Goal: Task Accomplishment & Management: Use online tool/utility

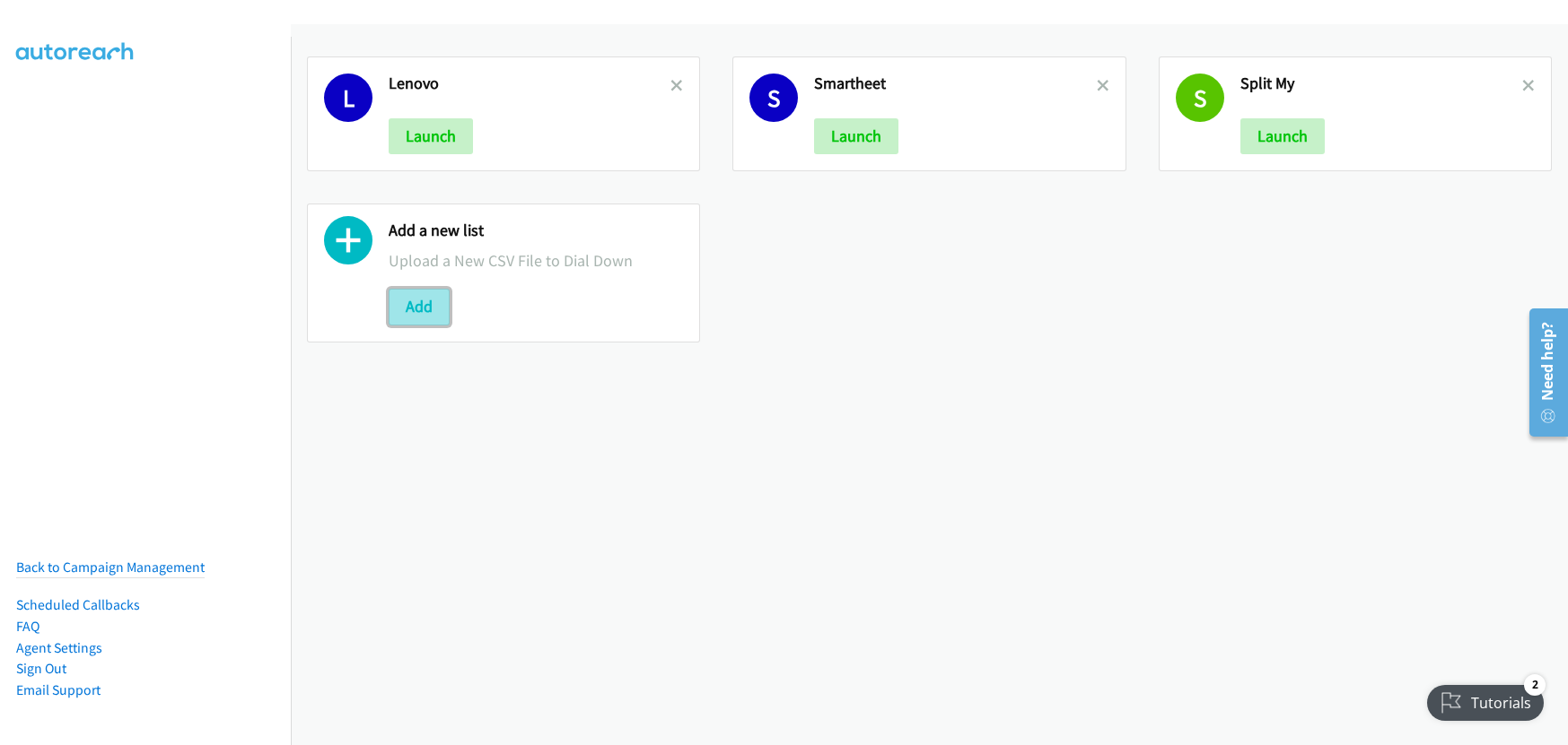
click at [415, 307] on button "Add" at bounding box center [419, 307] width 61 height 36
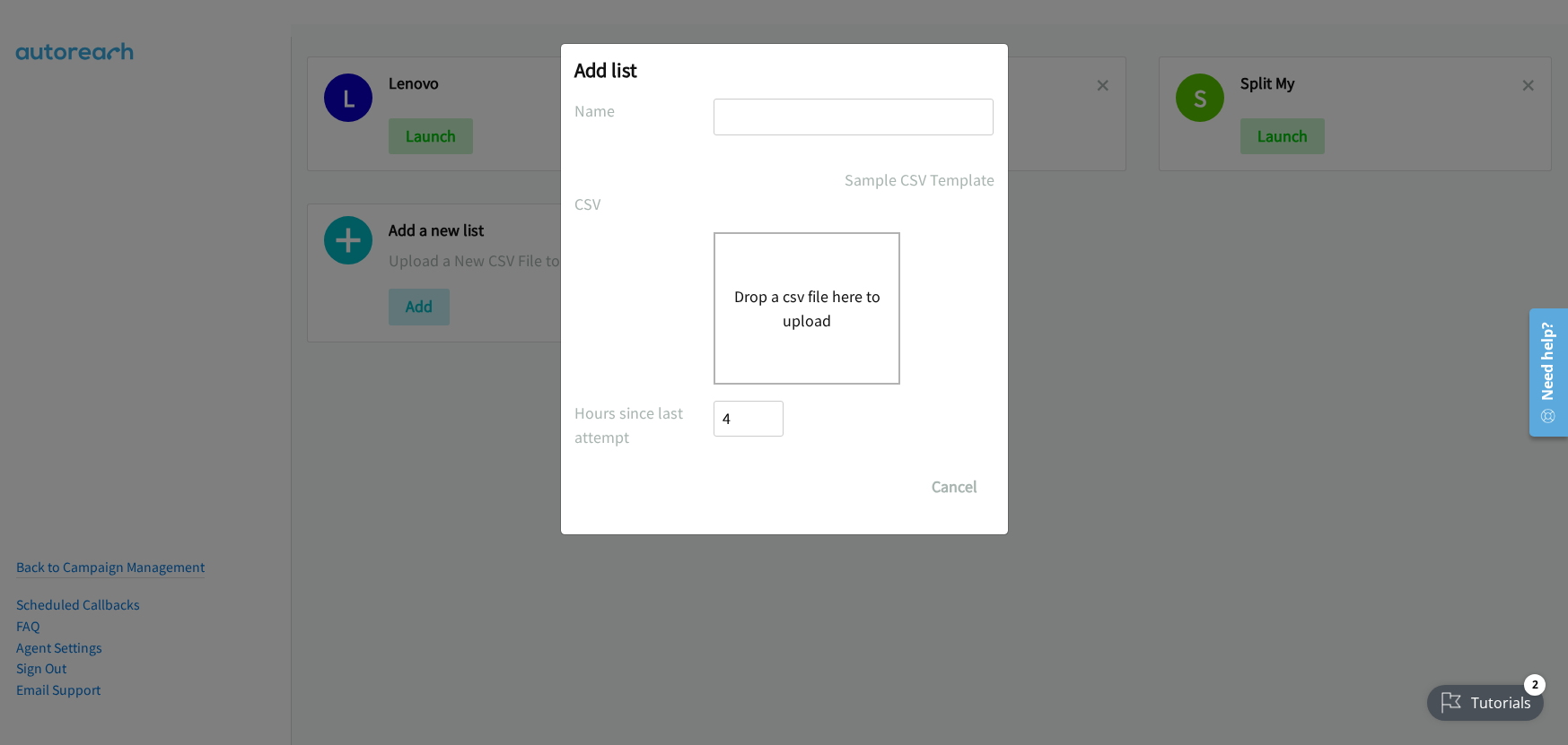
click at [784, 126] on input "text" at bounding box center [852, 118] width 279 height 37
type input "Smartsheet"
click at [770, 326] on button "Drop a csv file here to upload" at bounding box center [807, 308] width 147 height 48
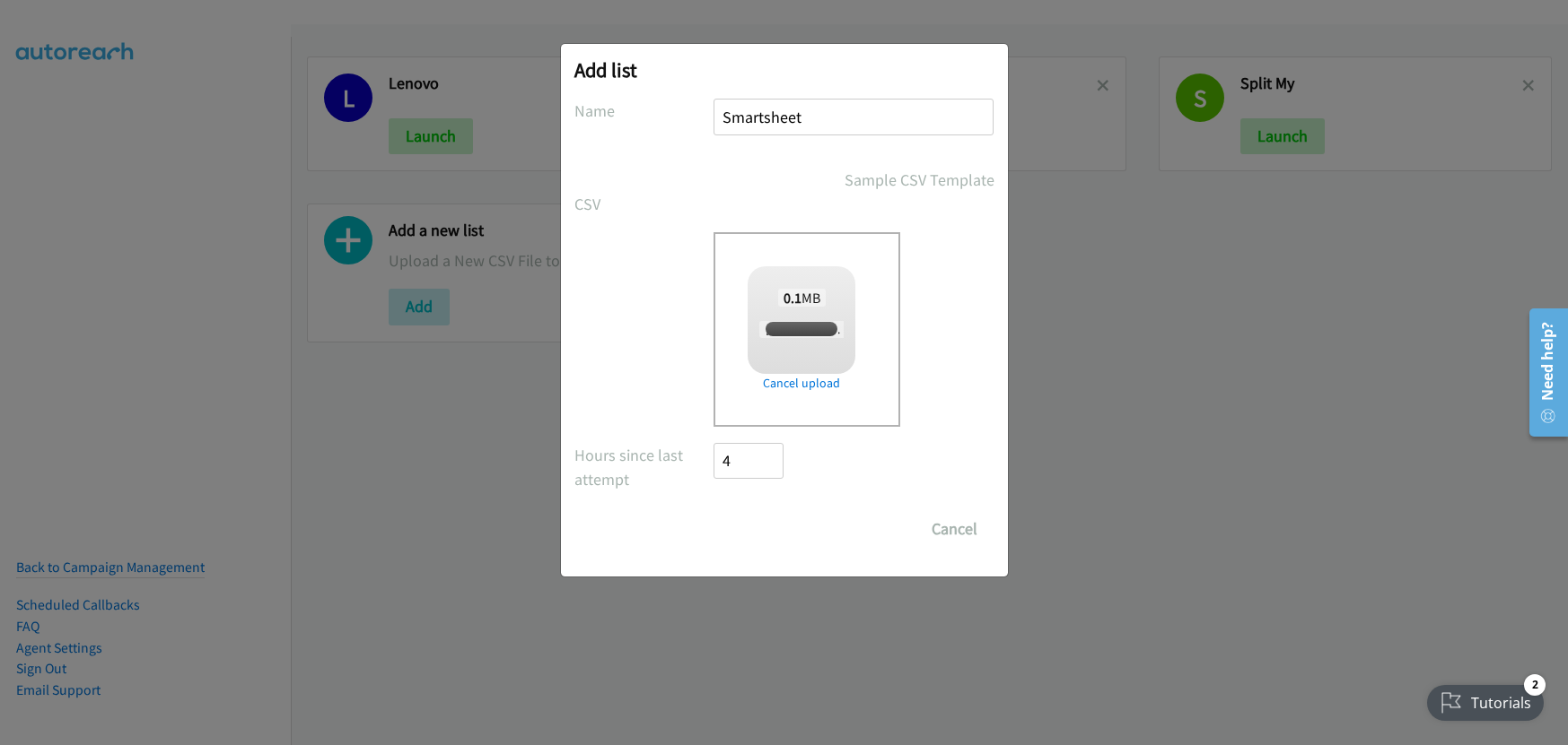
checkbox input "true"
click at [784, 527] on input "Save List" at bounding box center [761, 529] width 94 height 36
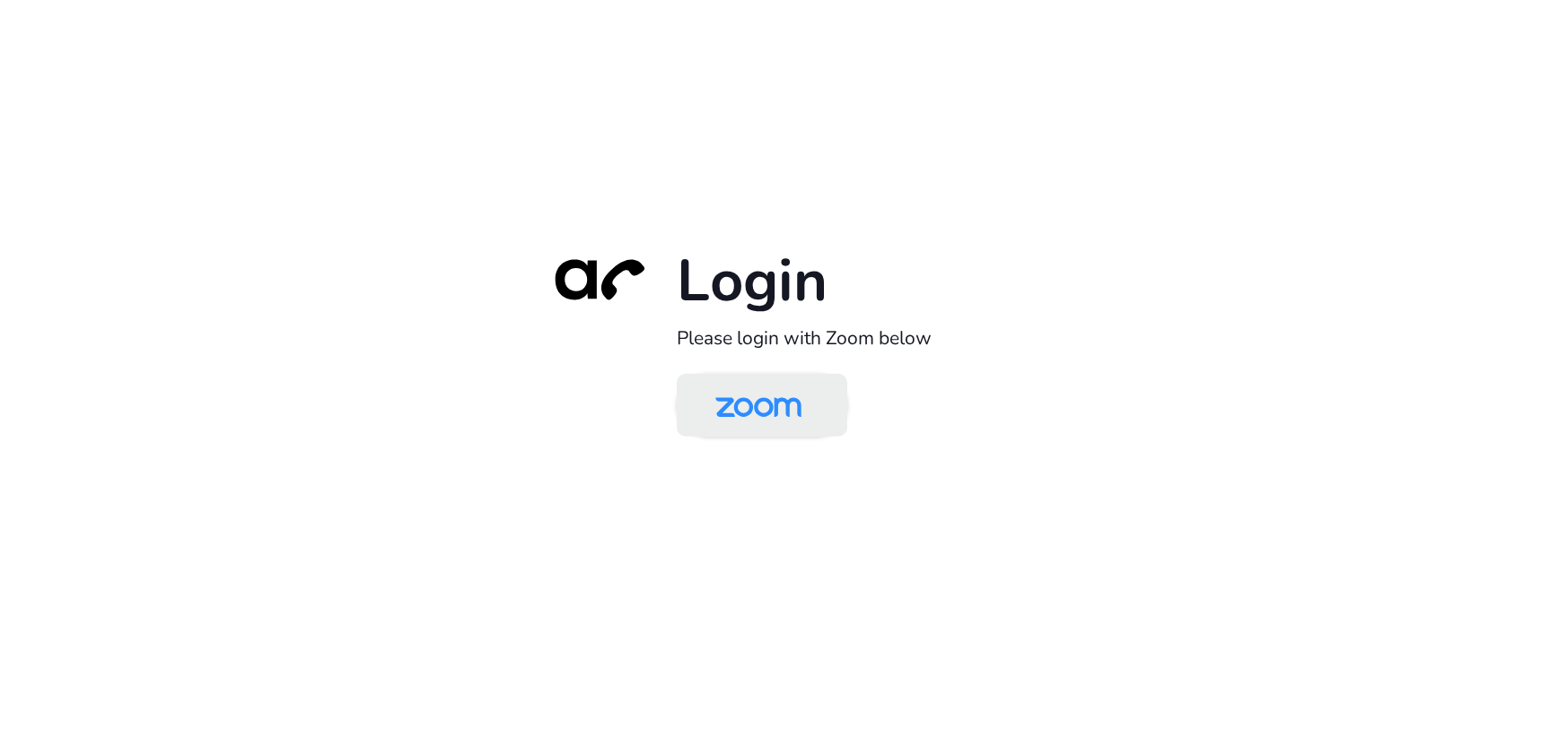
click at [752, 385] on img at bounding box center [758, 406] width 124 height 58
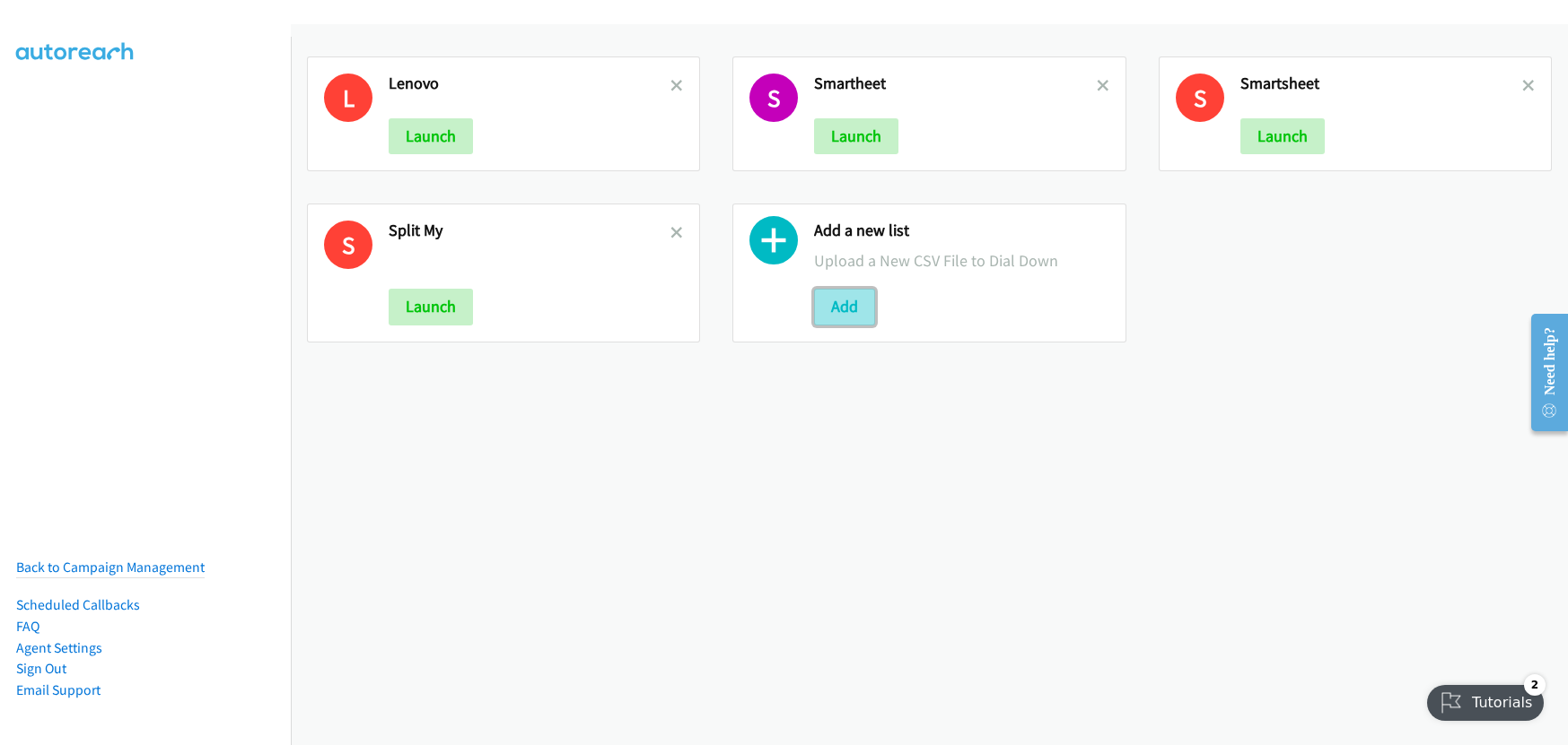
click at [836, 302] on button "Add" at bounding box center [844, 307] width 61 height 36
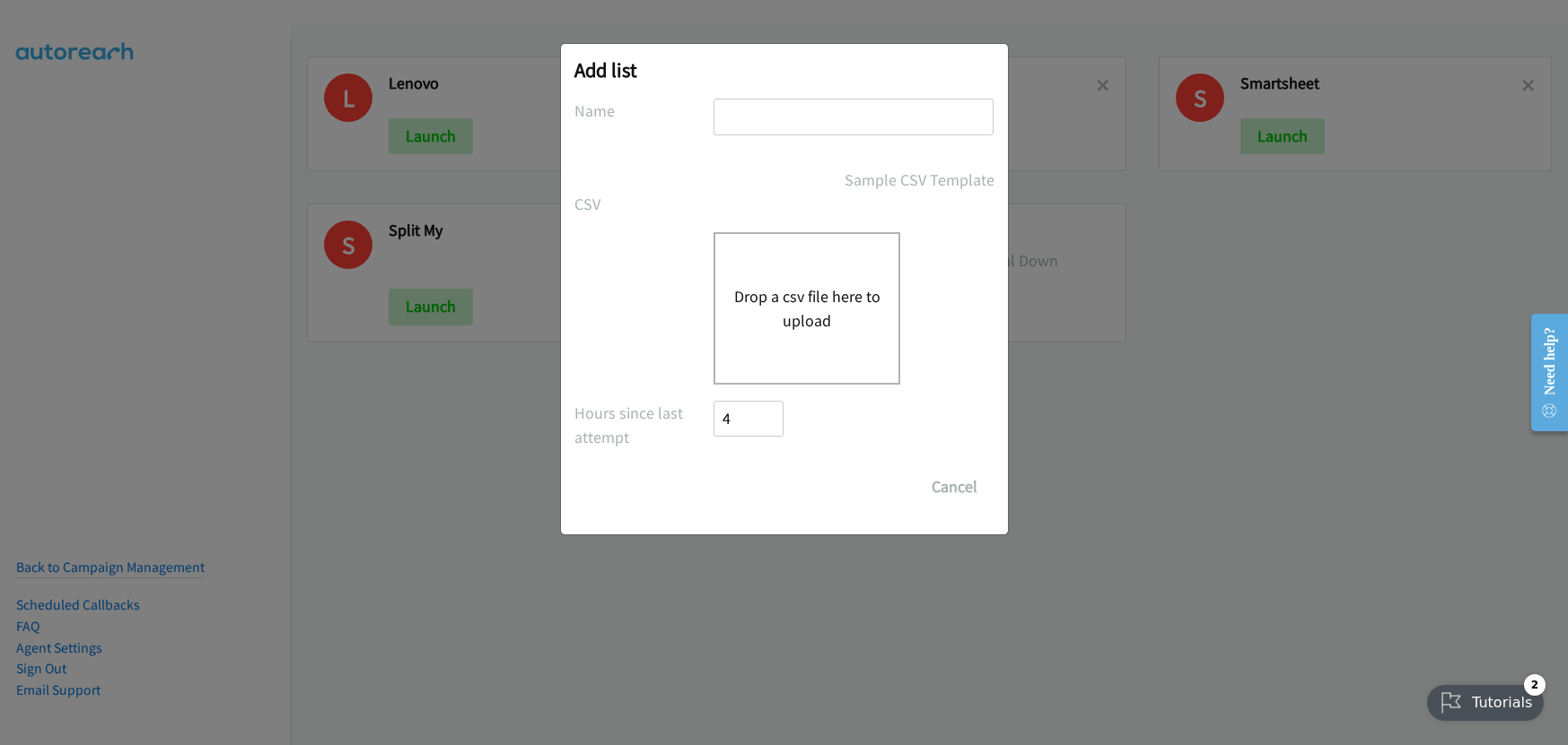
click at [800, 121] on input "text" at bounding box center [852, 118] width 279 height 37
type input "Smartsheet morning"
click at [797, 314] on button "Drop a csv file here to upload" at bounding box center [807, 308] width 147 height 48
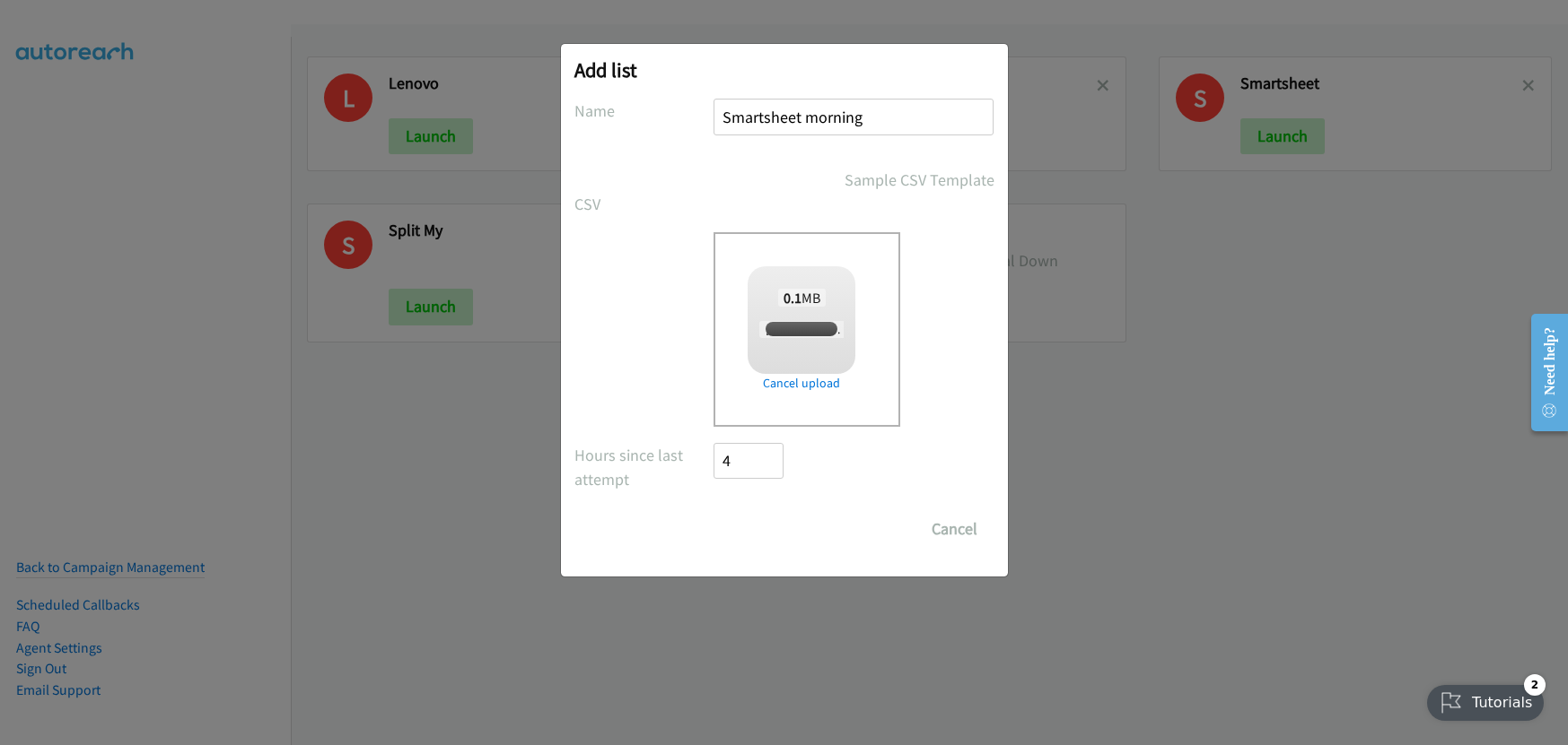
checkbox input "true"
click at [763, 530] on input "Save List" at bounding box center [761, 529] width 94 height 36
